Goal: Register for event/course

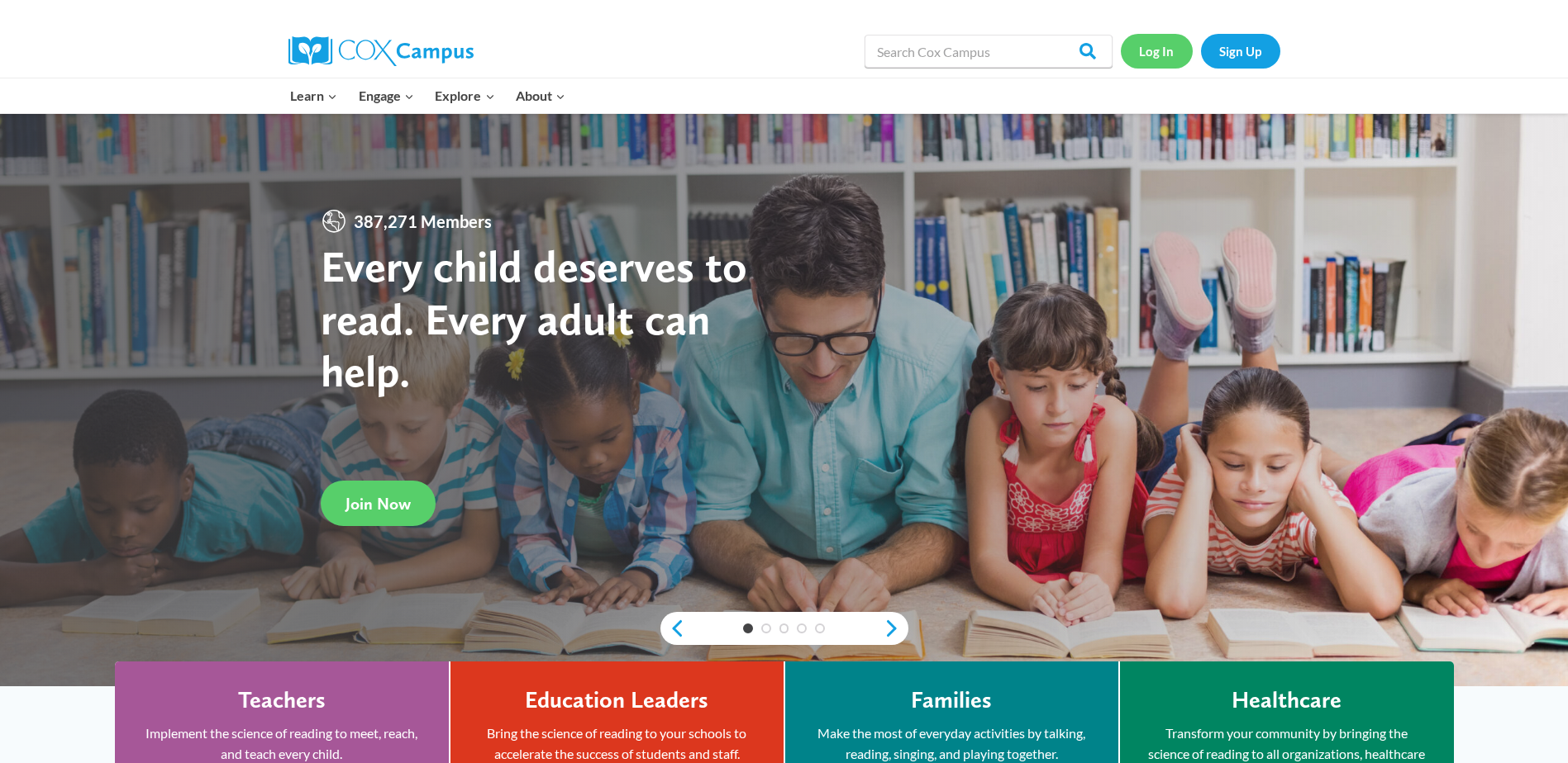
click at [1156, 53] on link "Log In" at bounding box center [1157, 51] width 72 height 34
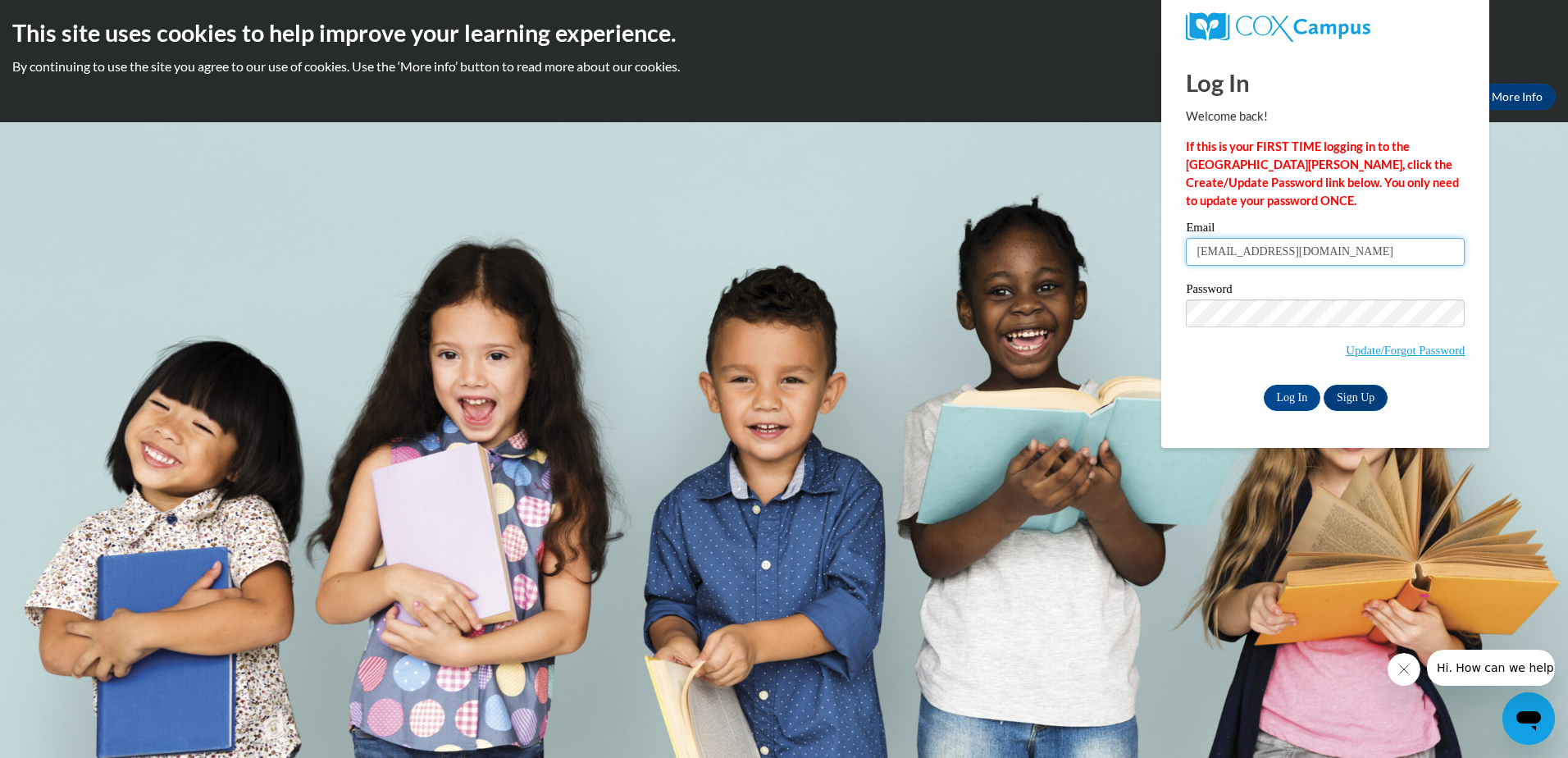
click at [1335, 254] on input "bjmmiller15@gmail.com" at bounding box center [1325, 252] width 279 height 28
type input "afranklin@altacaregroup.org"
click at [1287, 396] on input "Log In" at bounding box center [1293, 398] width 57 height 26
click at [1288, 395] on input "Log In" at bounding box center [1293, 398] width 57 height 26
click at [1282, 390] on input "Log In" at bounding box center [1293, 398] width 57 height 26
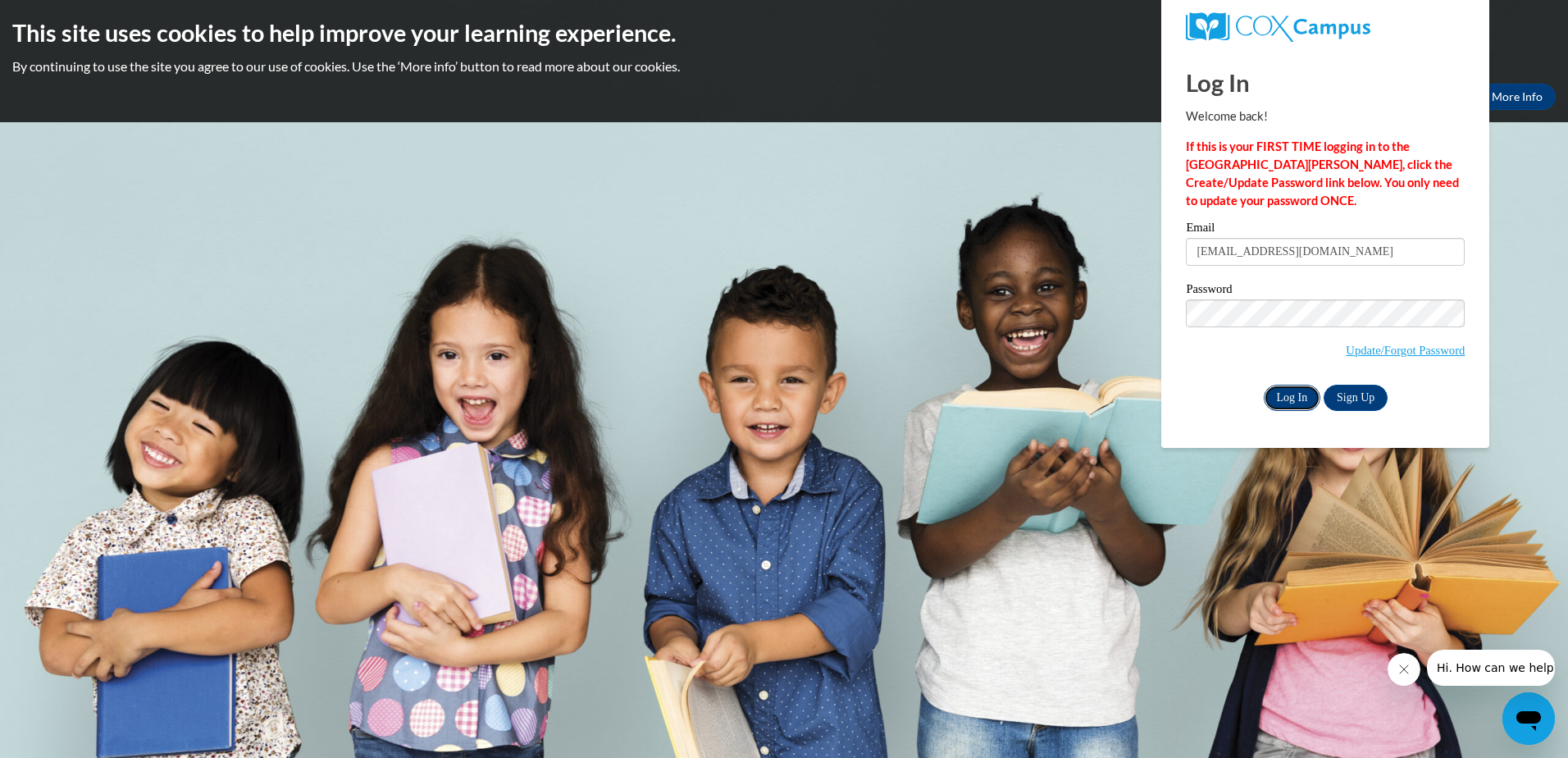
click at [1287, 392] on input "Log In" at bounding box center [1293, 398] width 57 height 26
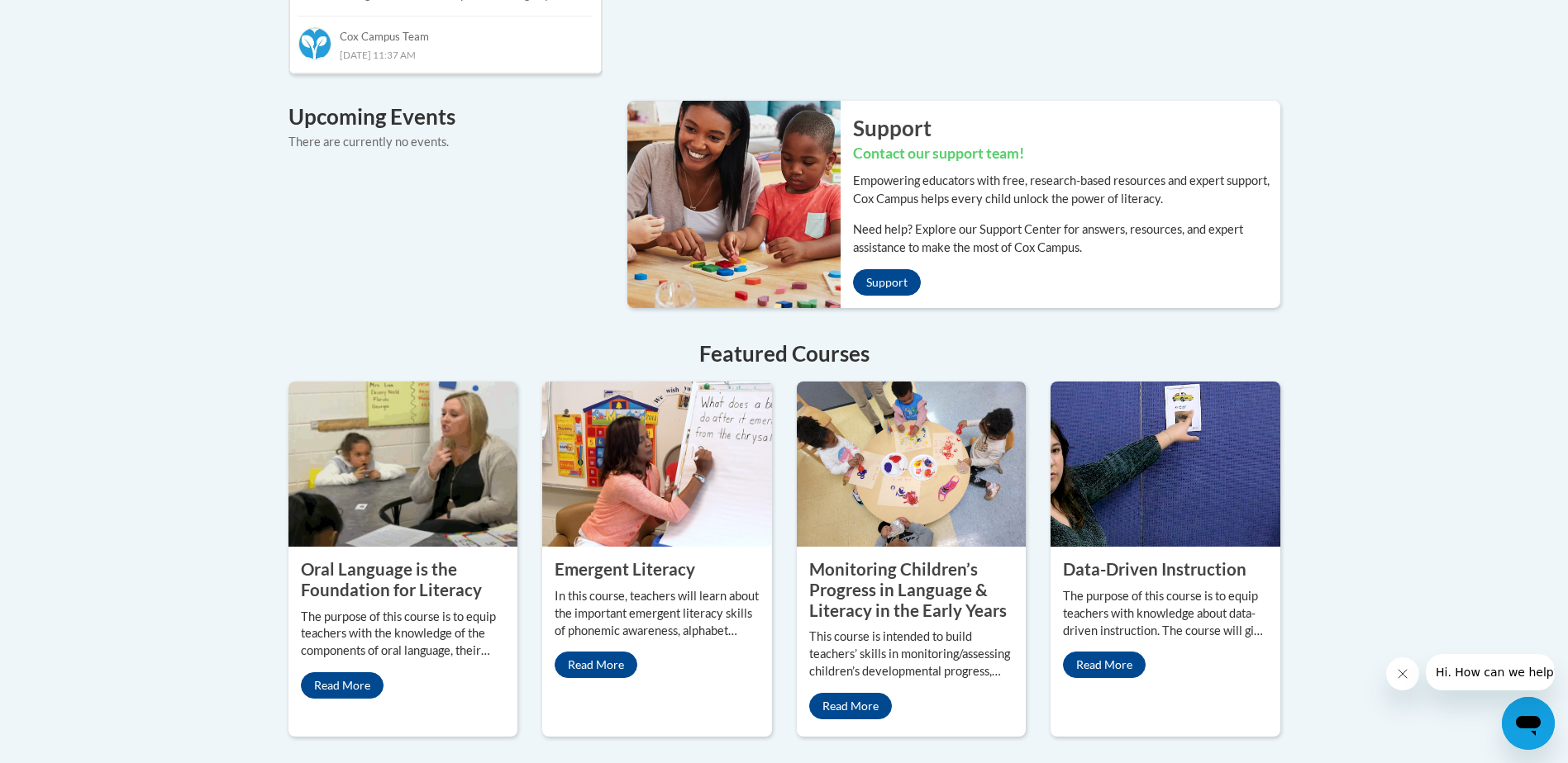
scroll to position [1239, 0]
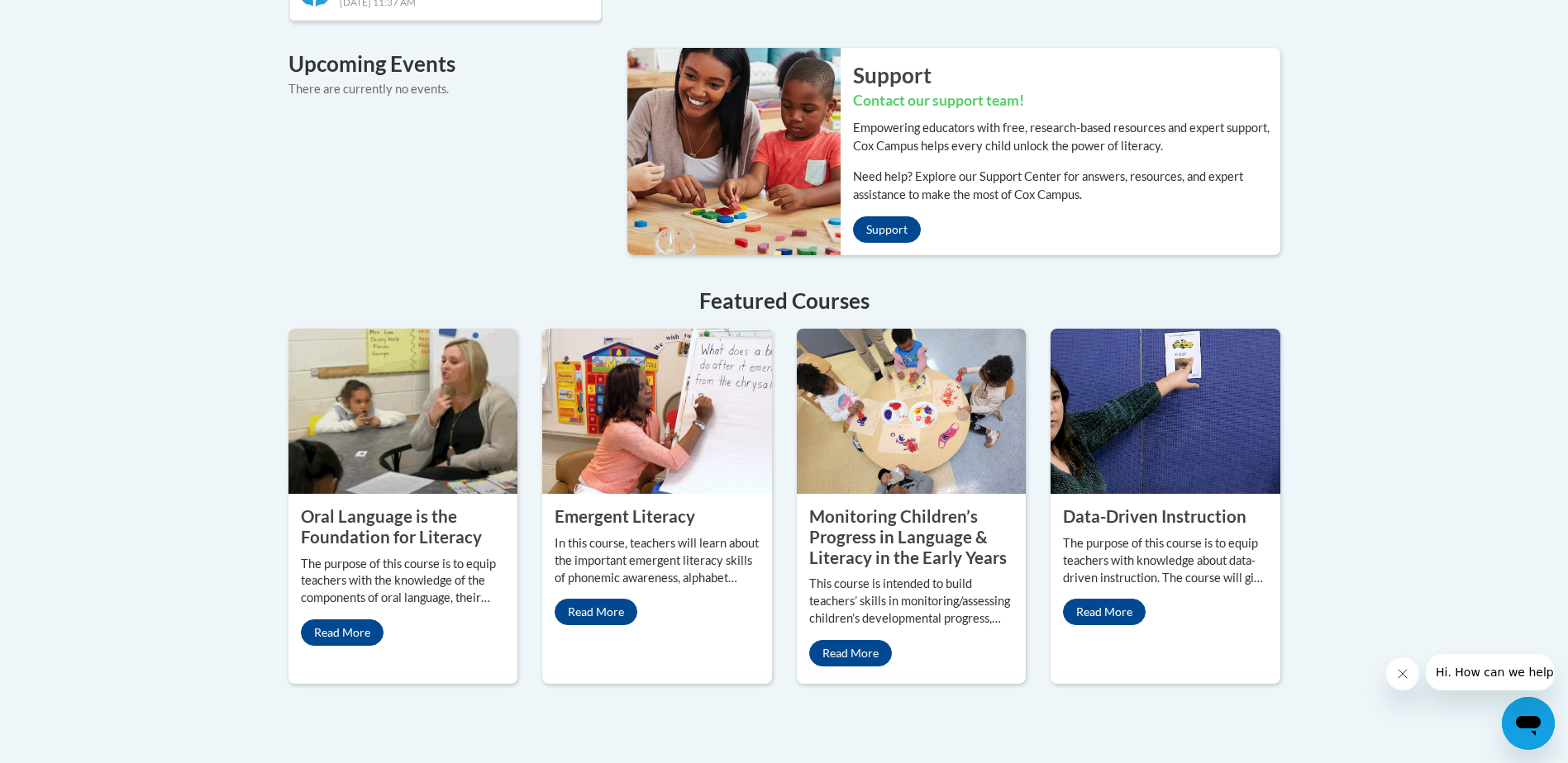
click at [883, 537] on property "Monitoring Children’s Progress in Language & Literacy in the Early Years" at bounding box center [908, 536] width 198 height 60
click at [857, 641] on link "Read More" at bounding box center [850, 654] width 83 height 26
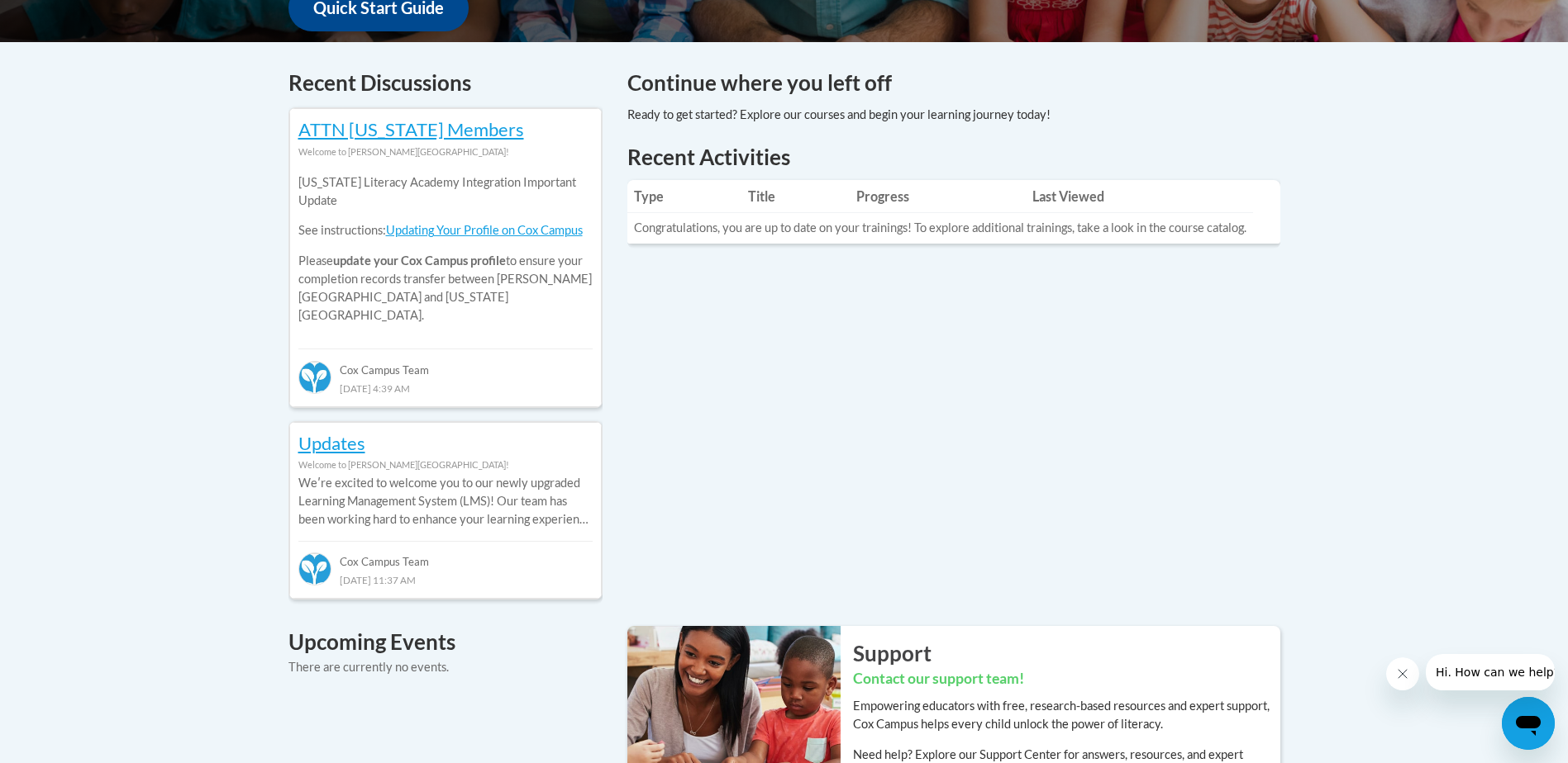
scroll to position [744, 0]
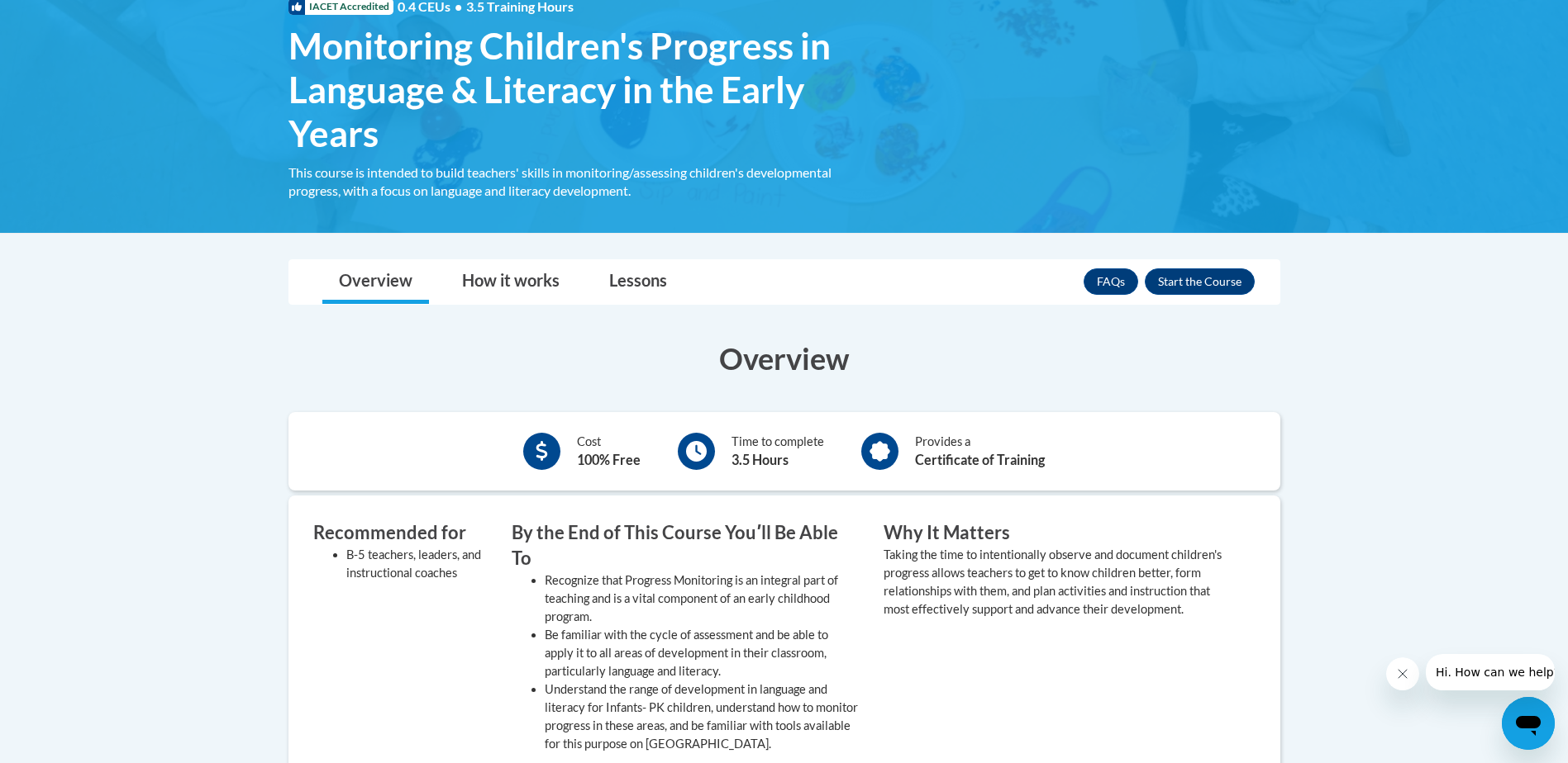
scroll to position [248, 0]
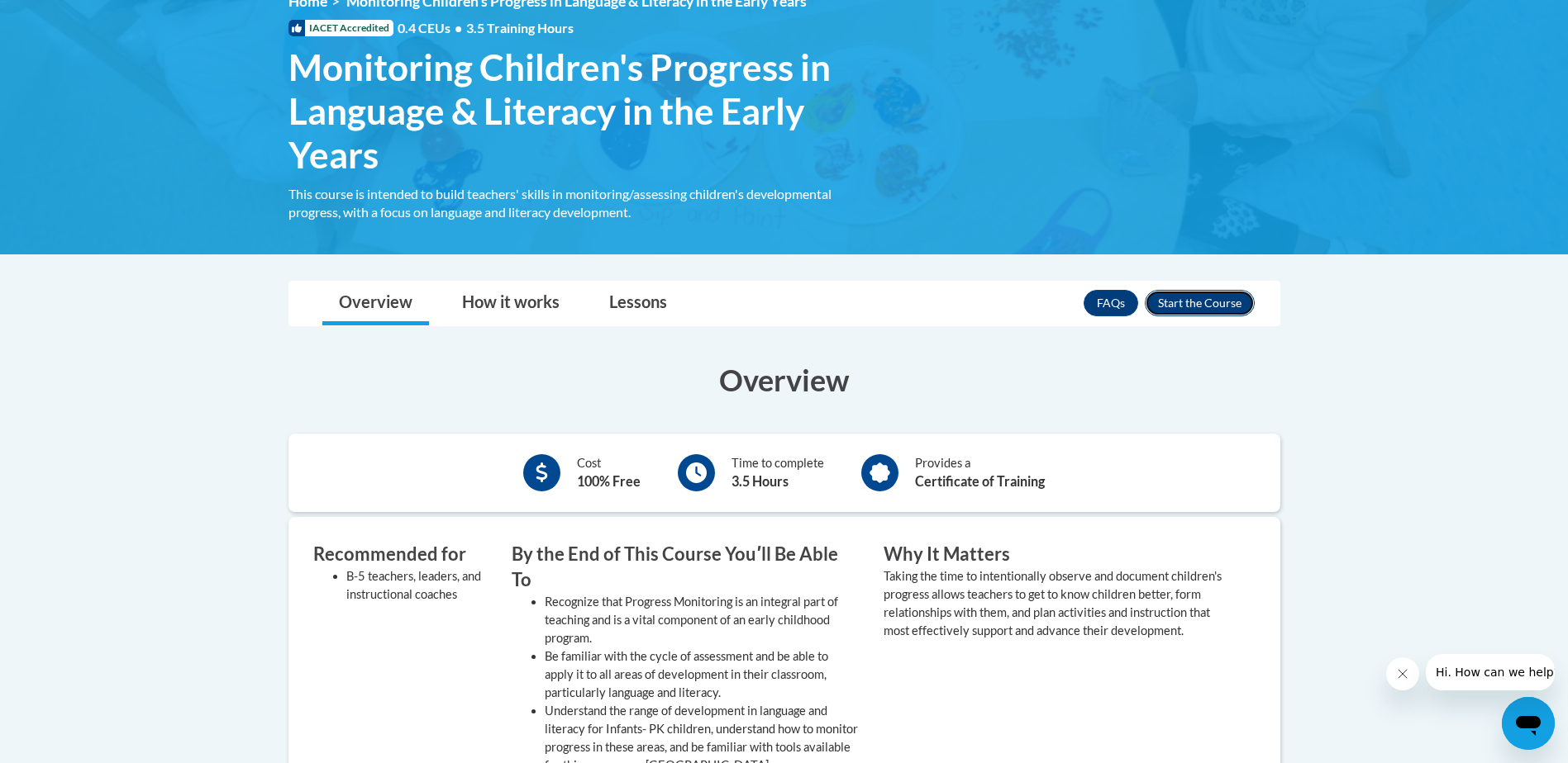
click at [1203, 303] on button "Enroll" at bounding box center [1200, 303] width 110 height 26
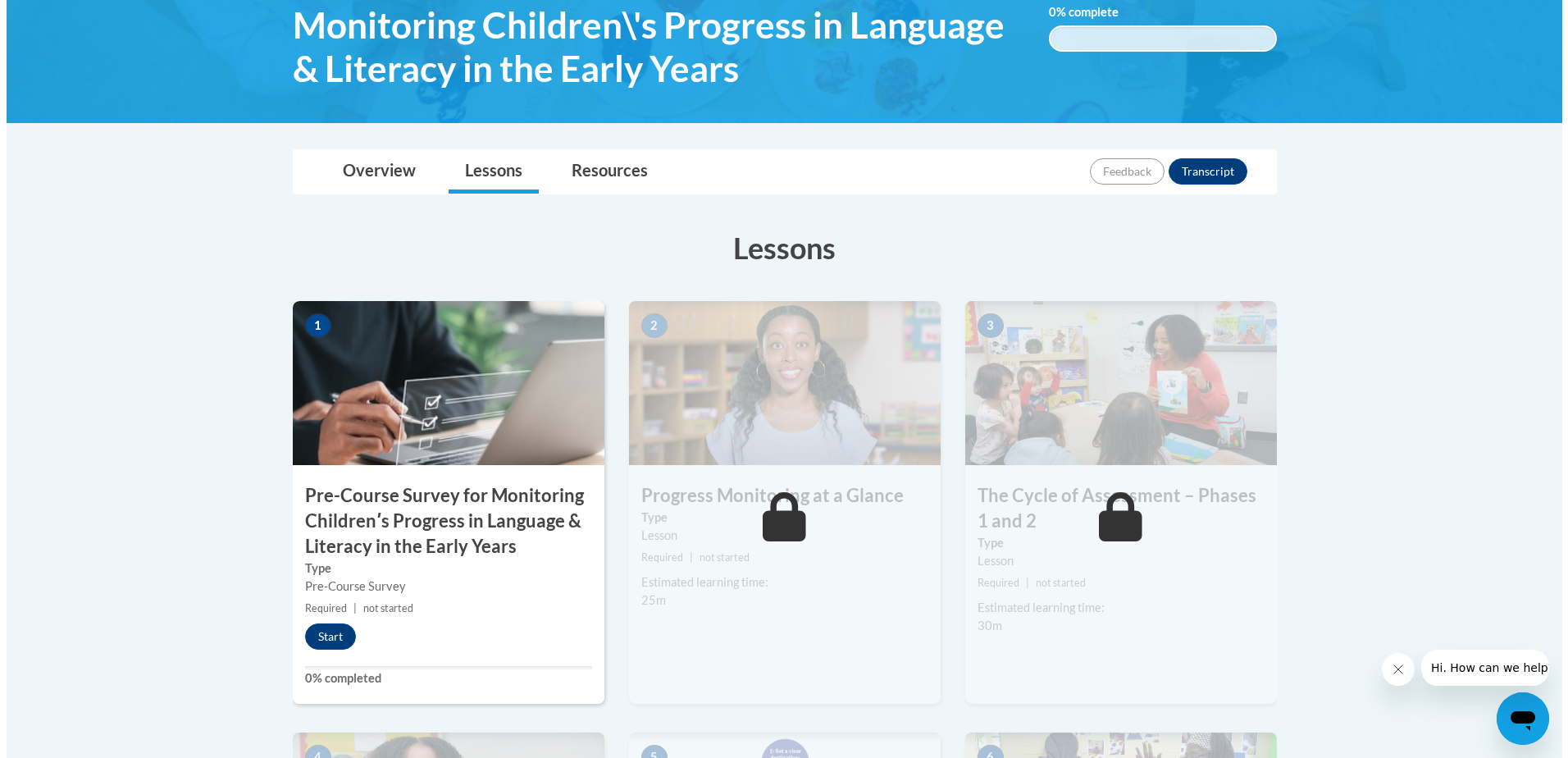
scroll to position [328, 0]
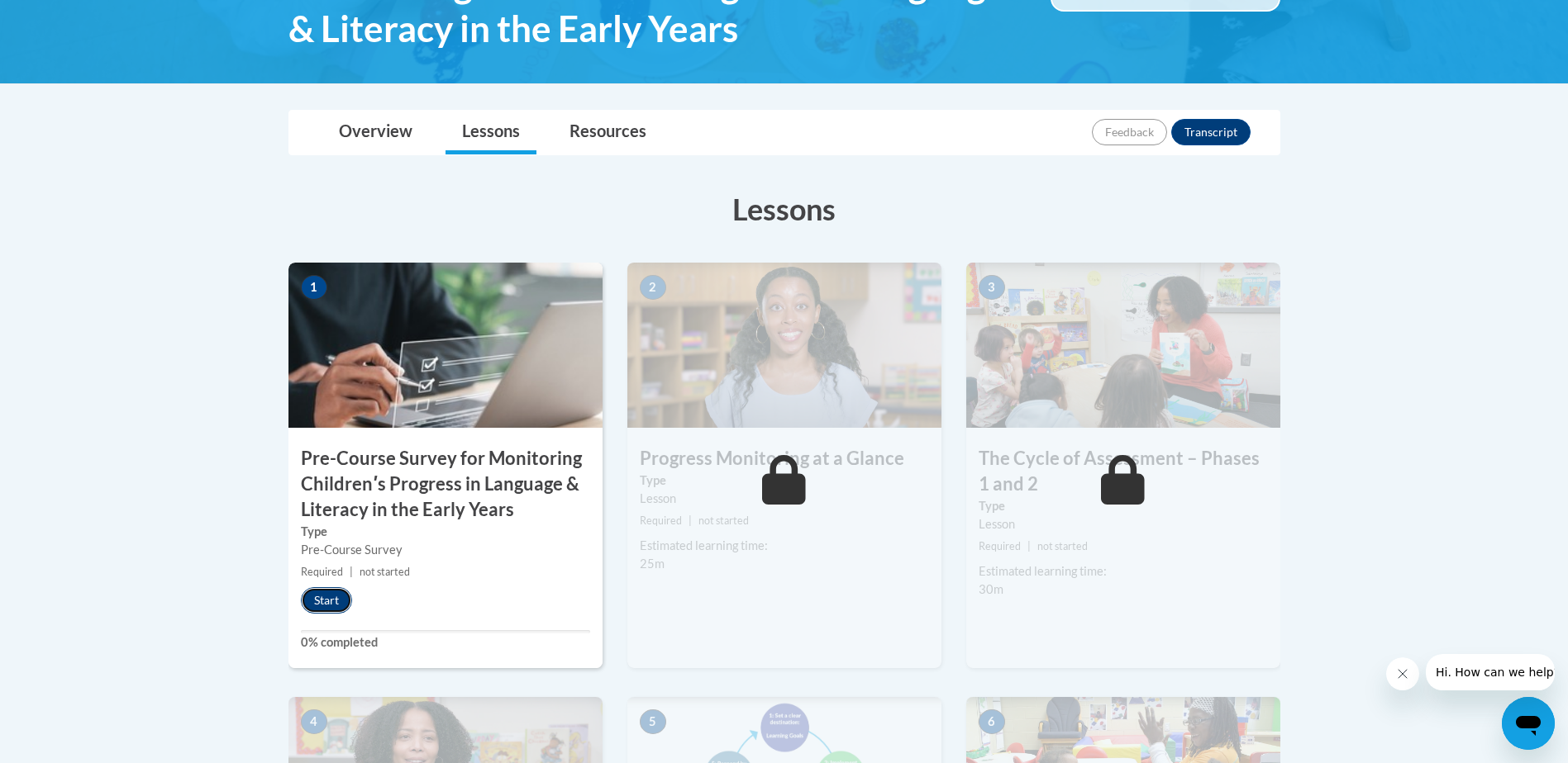
click at [330, 600] on button "Start" at bounding box center [326, 600] width 52 height 26
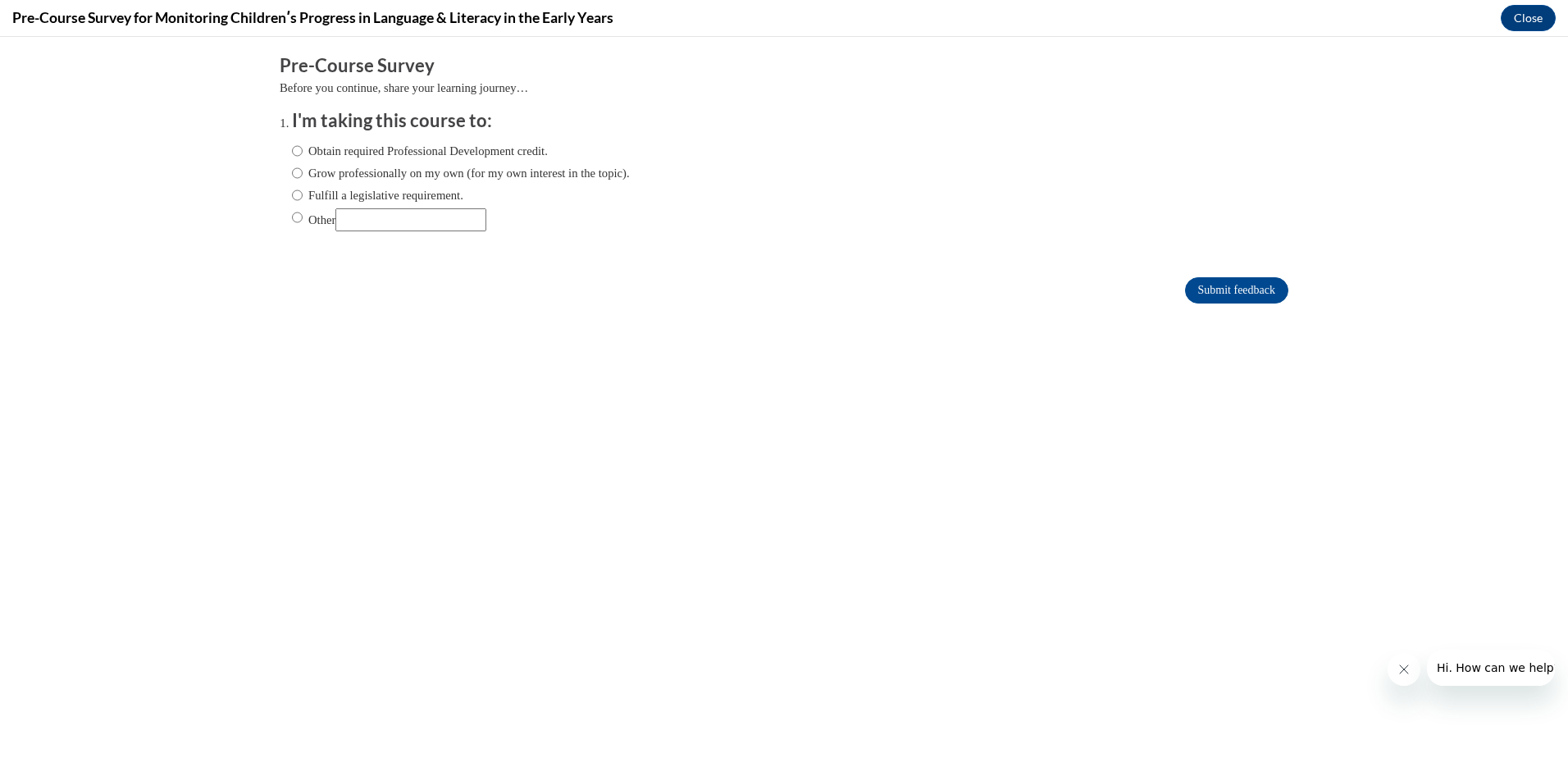
scroll to position [0, 0]
click at [1132, 596] on body "Comments Pre-Course Survey Before you continue, share your learning journey… I'…" at bounding box center [784, 398] width 1568 height 722
click at [292, 148] on input "Obtain required Professional Development credit." at bounding box center [298, 151] width 10 height 18
radio input "true"
click at [1186, 288] on input "Submit feedback" at bounding box center [1237, 291] width 103 height 26
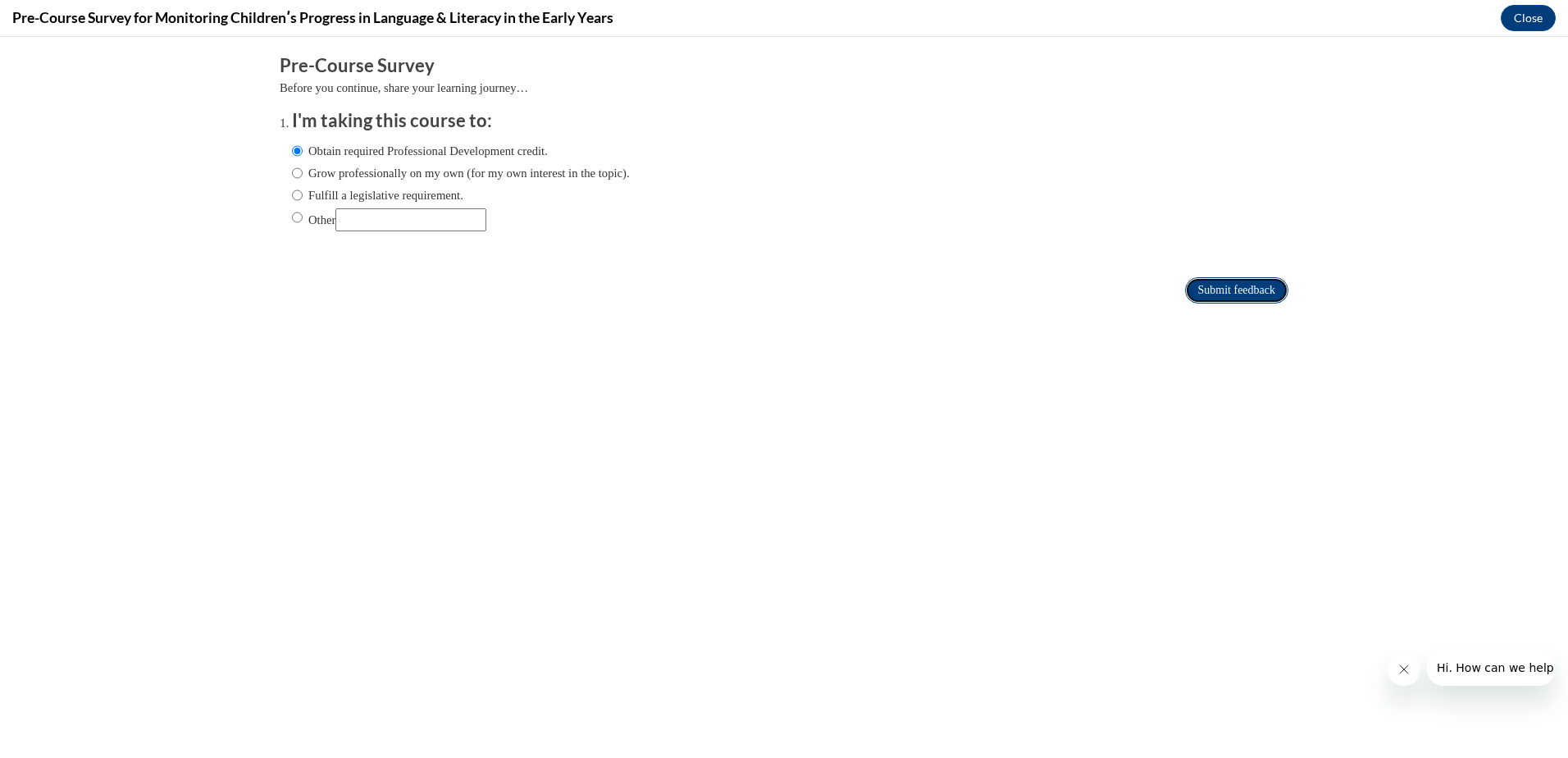
click at [1227, 283] on input "Submit feedback" at bounding box center [1237, 291] width 103 height 26
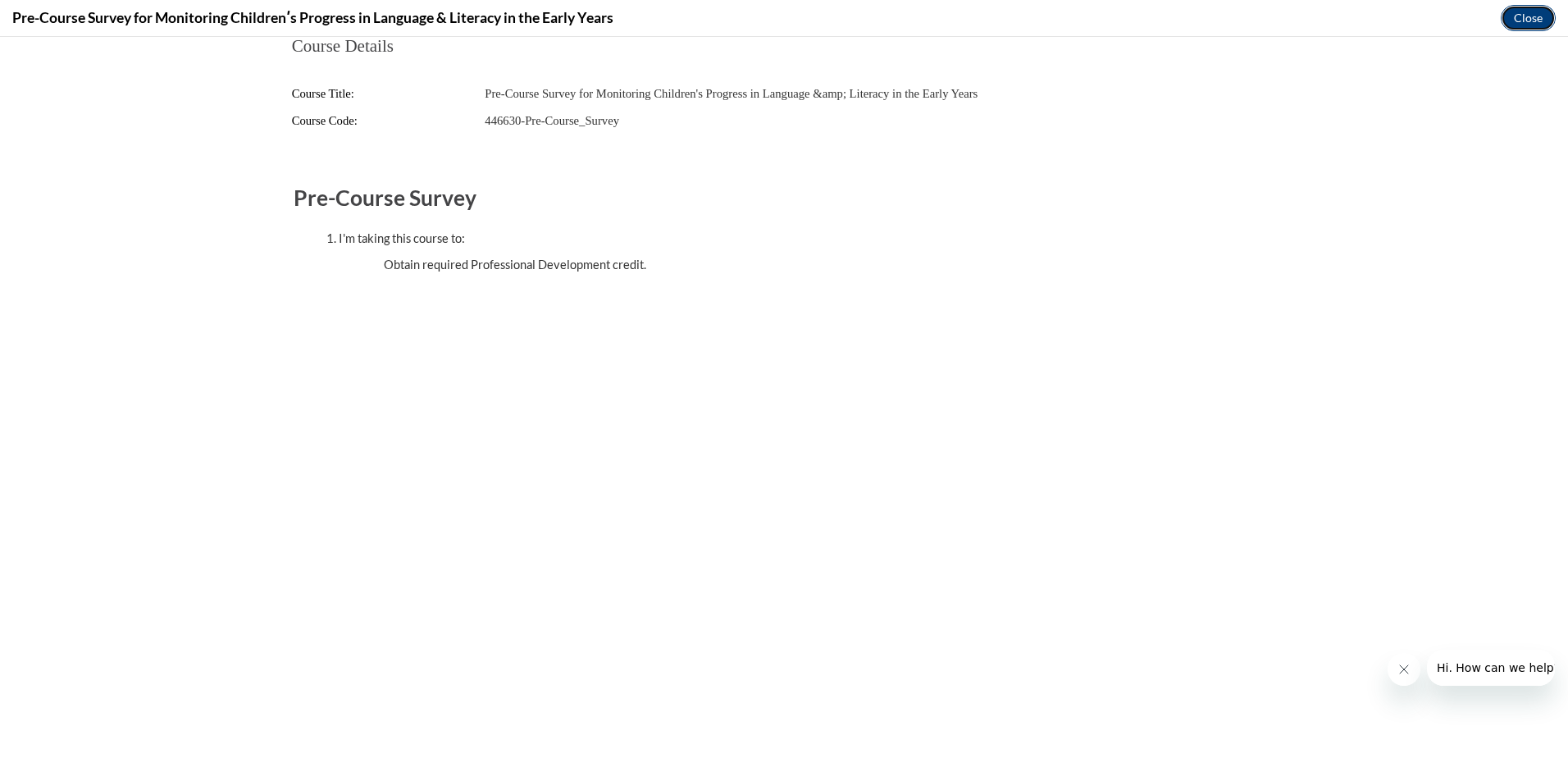
click at [1533, 16] on button "Close" at bounding box center [1528, 18] width 55 height 26
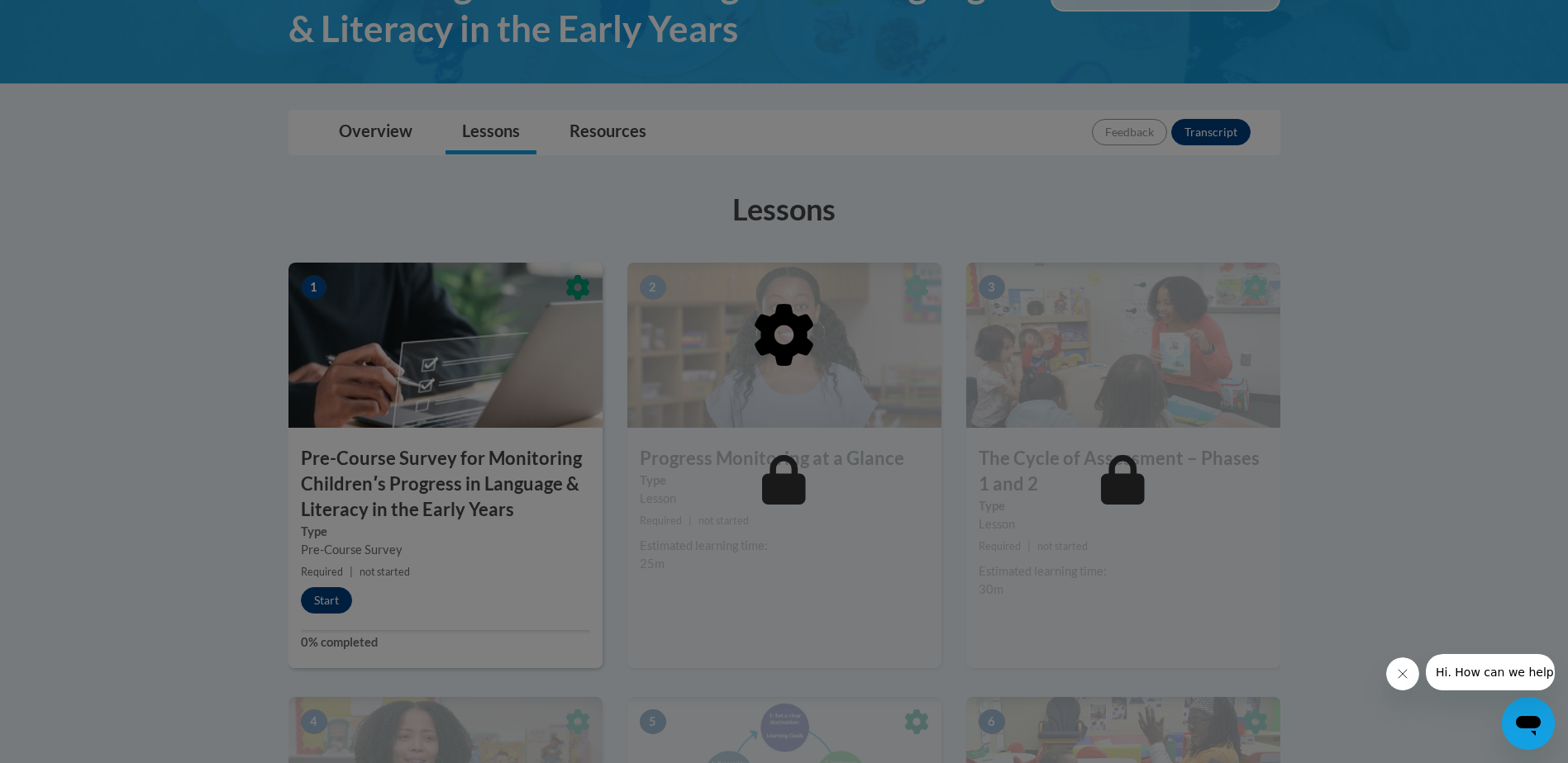
click at [333, 597] on div at bounding box center [784, 381] width 1568 height 763
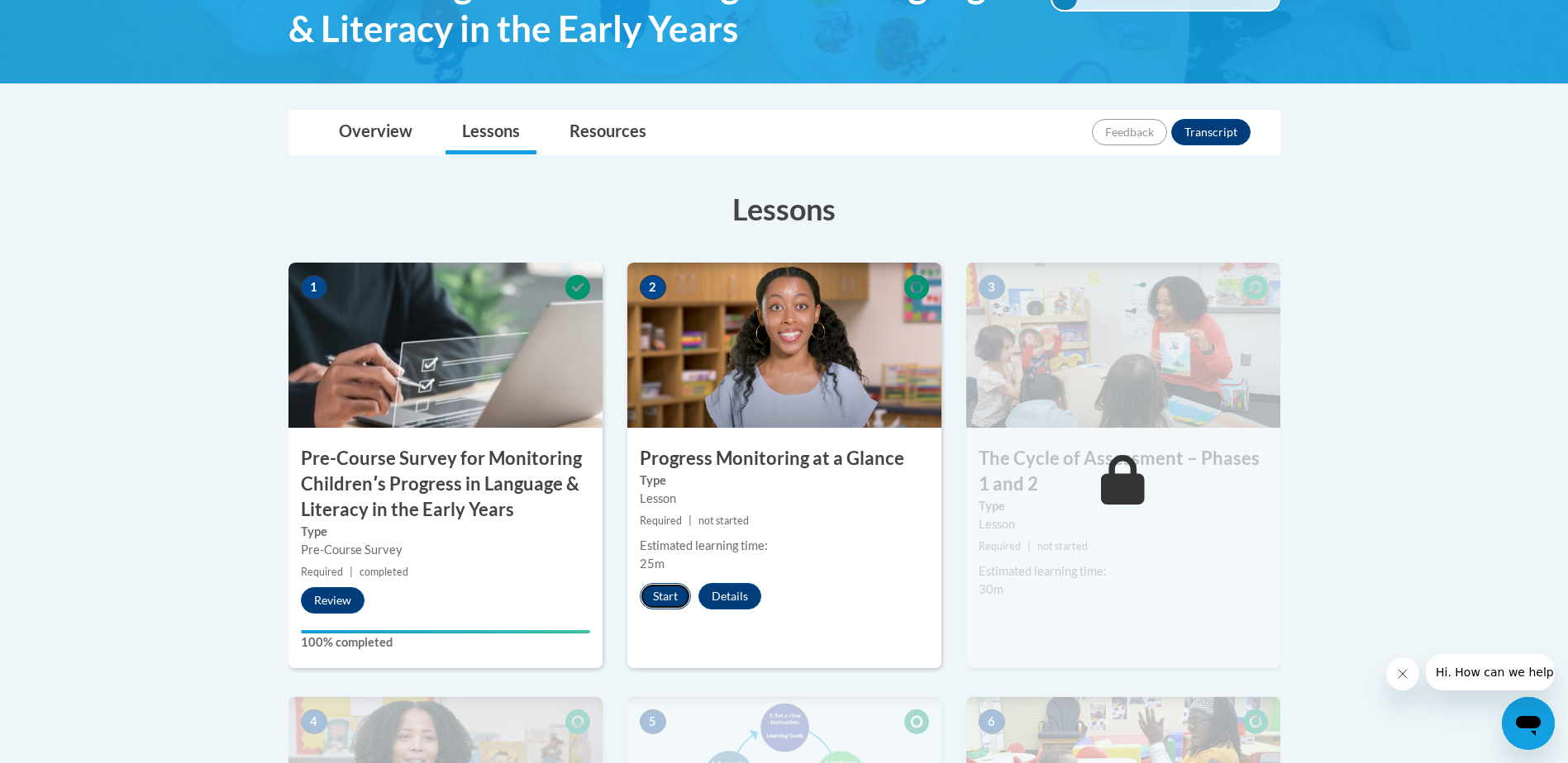
click at [670, 594] on button "Start" at bounding box center [666, 596] width 52 height 26
